Goal: Task Accomplishment & Management: Manage account settings

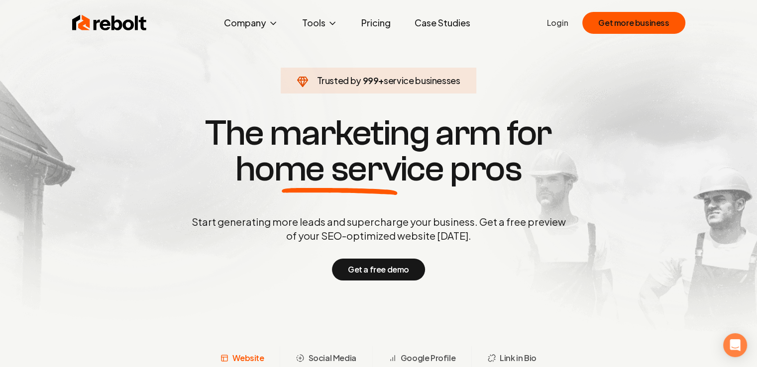
click at [560, 22] on link "Login" at bounding box center [557, 23] width 21 height 12
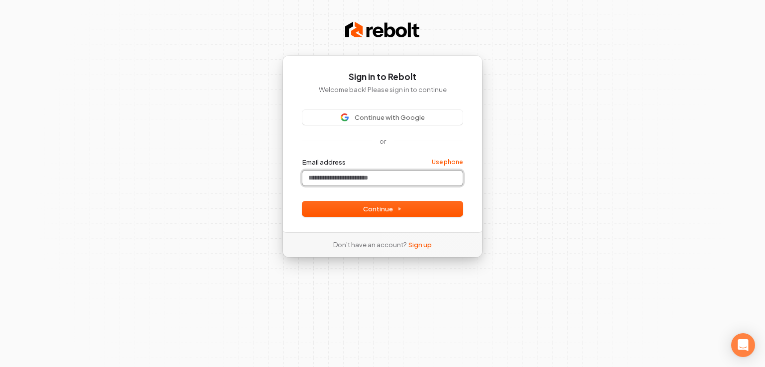
click at [351, 175] on input "Email address" at bounding box center [382, 178] width 160 height 15
click at [378, 213] on span "Continue" at bounding box center [382, 209] width 39 height 9
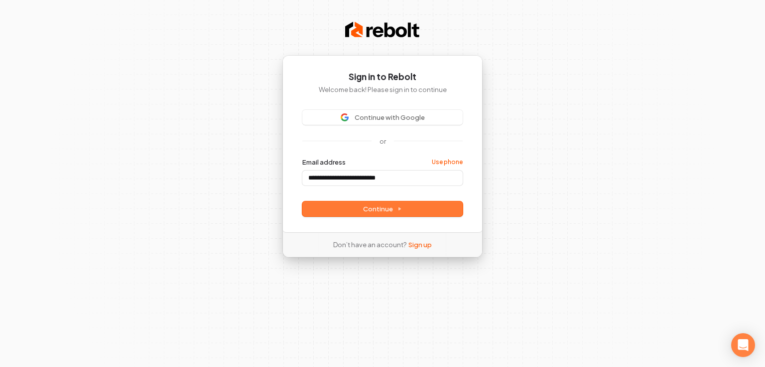
type input "**********"
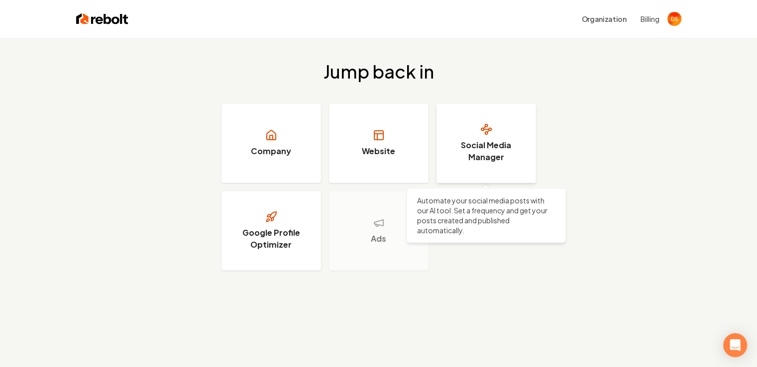
click at [486, 134] on circle at bounding box center [486, 133] width 2 height 2
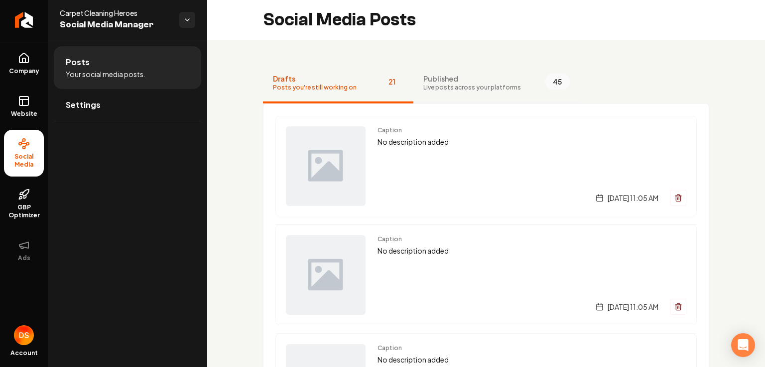
click at [438, 80] on span "Published" at bounding box center [472, 79] width 98 height 10
